Goal: Register for event/course

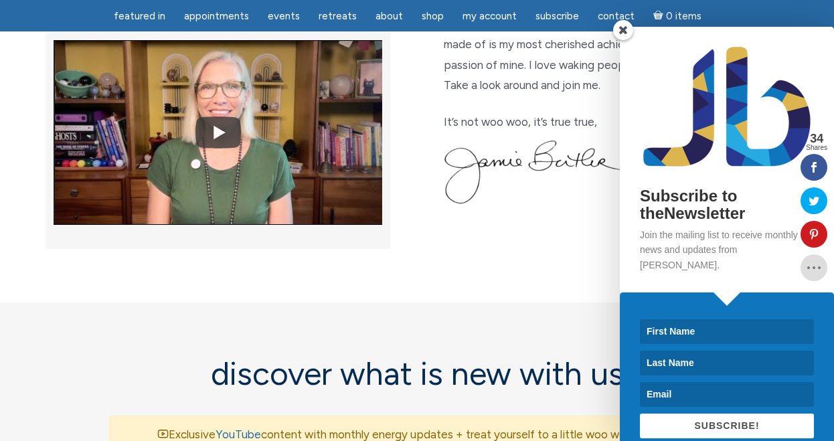
scroll to position [572, 0]
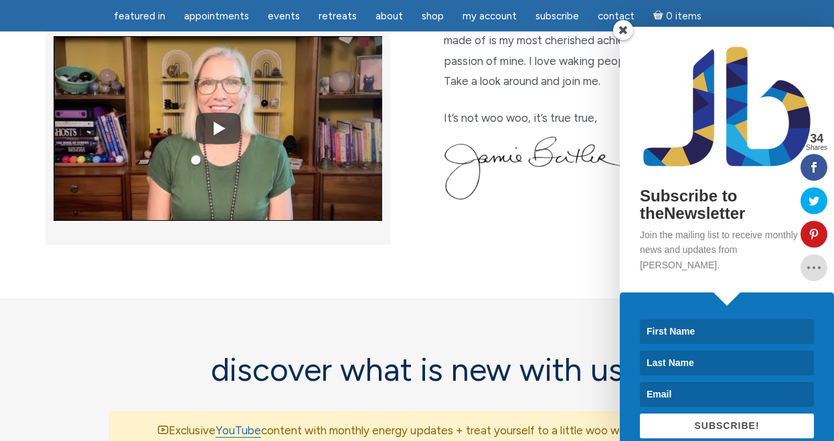
click at [624, 31] on span at bounding box center [623, 30] width 20 height 20
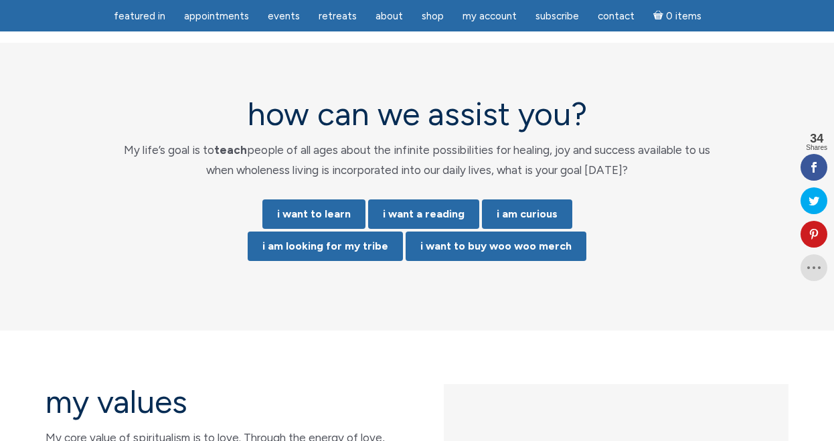
scroll to position [2809, 0]
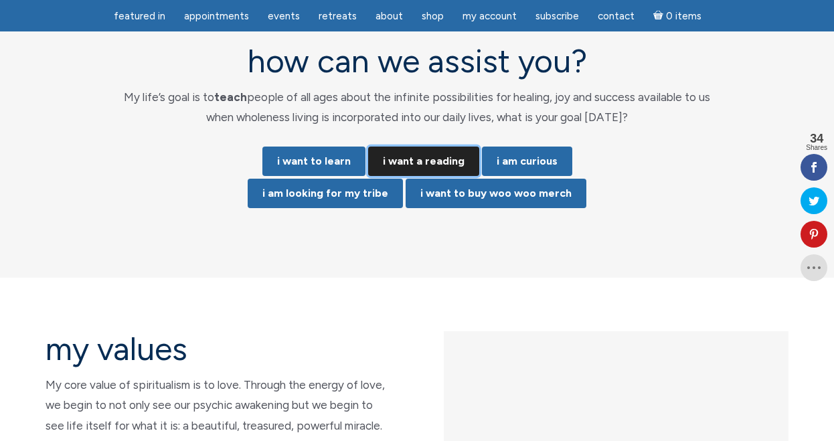
click at [420, 147] on link "i want a reading" at bounding box center [423, 161] width 111 height 29
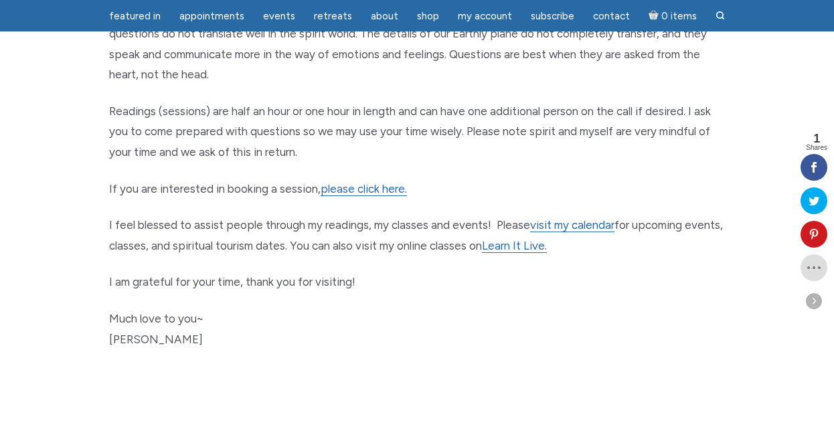
scroll to position [687, 0]
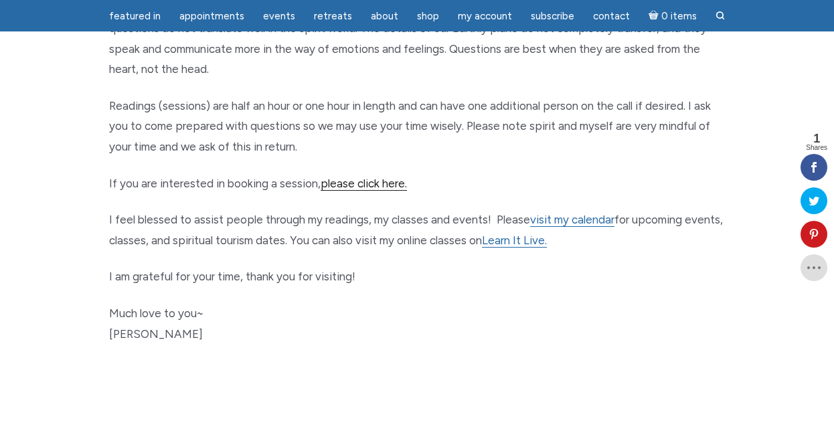
click at [395, 183] on link "please click here." at bounding box center [364, 184] width 86 height 14
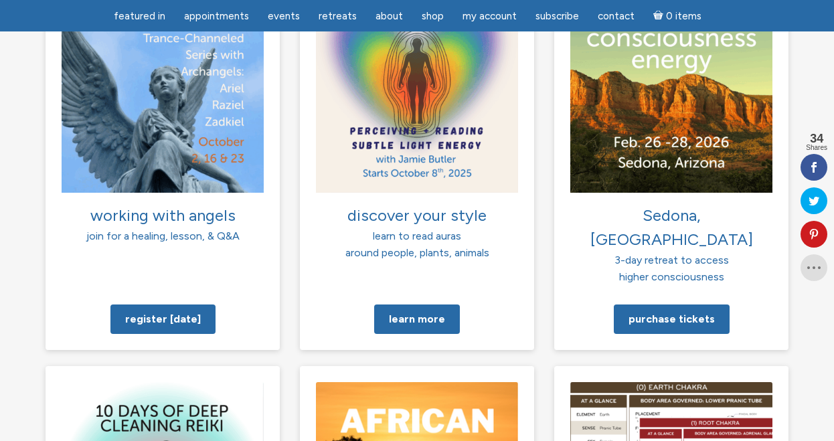
scroll to position [1062, 0]
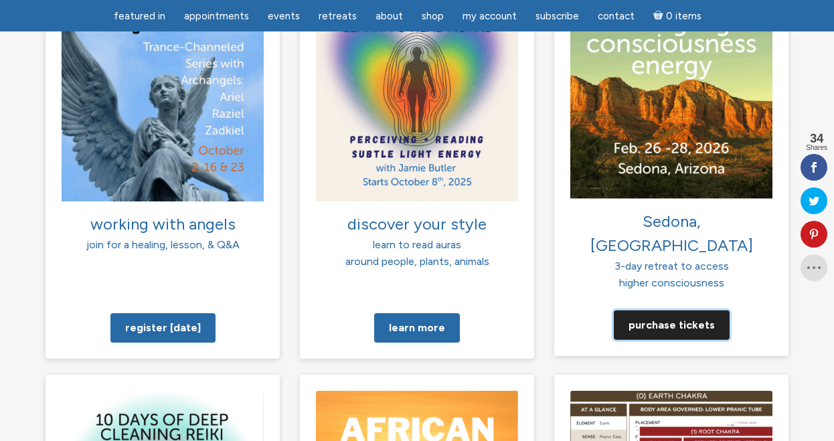
click at [706, 310] on link "Purchase tickets" at bounding box center [672, 324] width 116 height 29
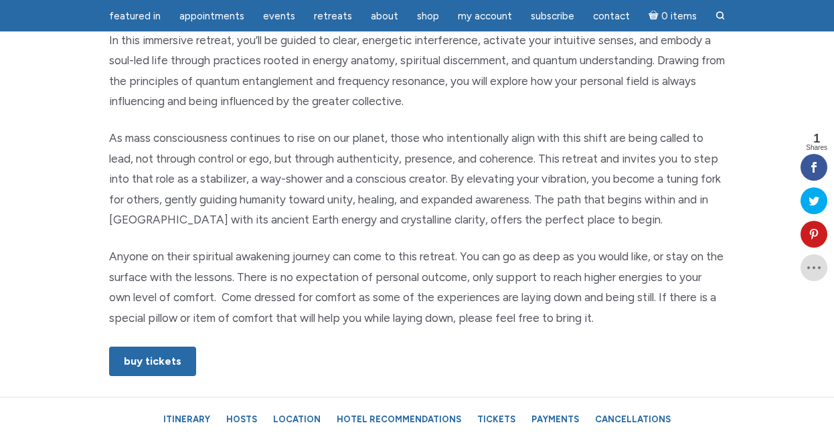
scroll to position [776, 0]
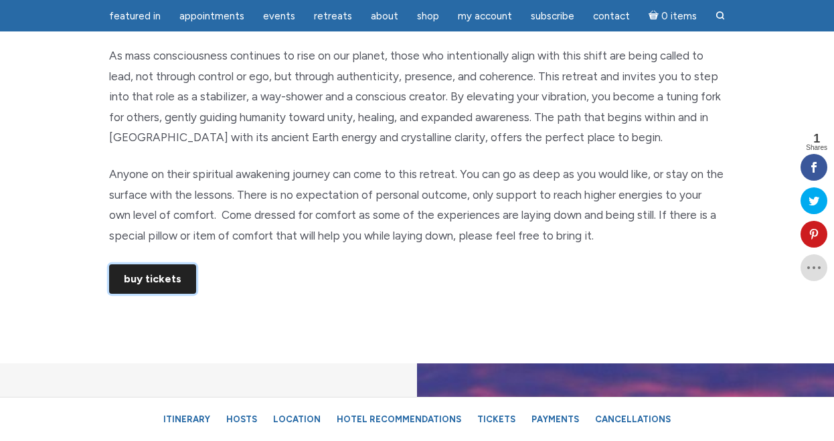
click at [170, 272] on link "Buy Tickets" at bounding box center [152, 278] width 87 height 29
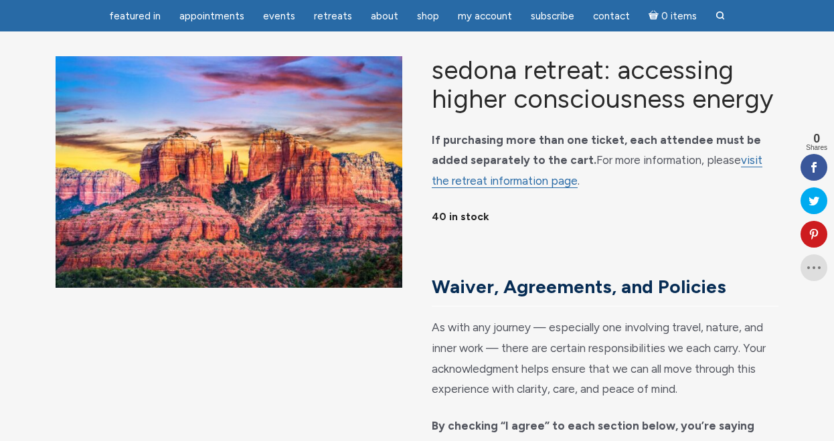
scroll to position [80, 0]
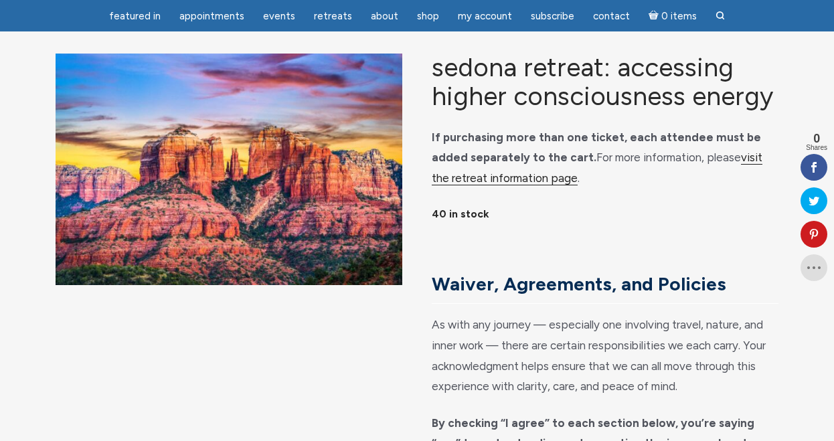
click at [756, 175] on link "visit the retreat information page" at bounding box center [597, 168] width 331 height 35
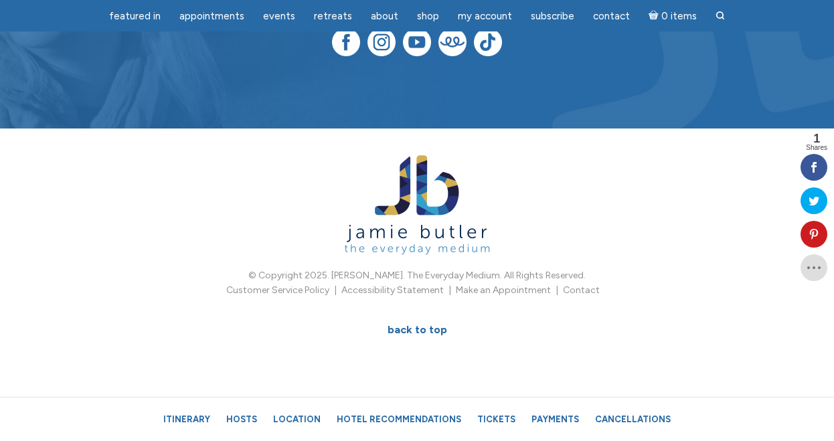
scroll to position [8994, 0]
